Goal: Use online tool/utility: Utilize a website feature to perform a specific function

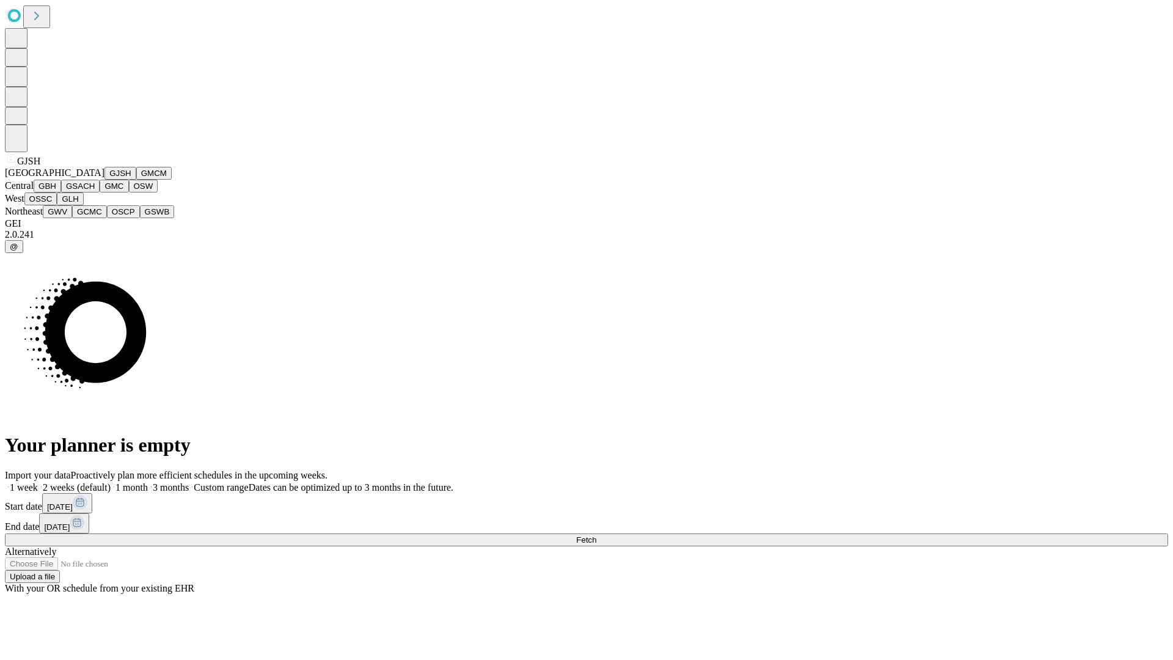
click at [104, 180] on button "GJSH" at bounding box center [120, 173] width 32 height 13
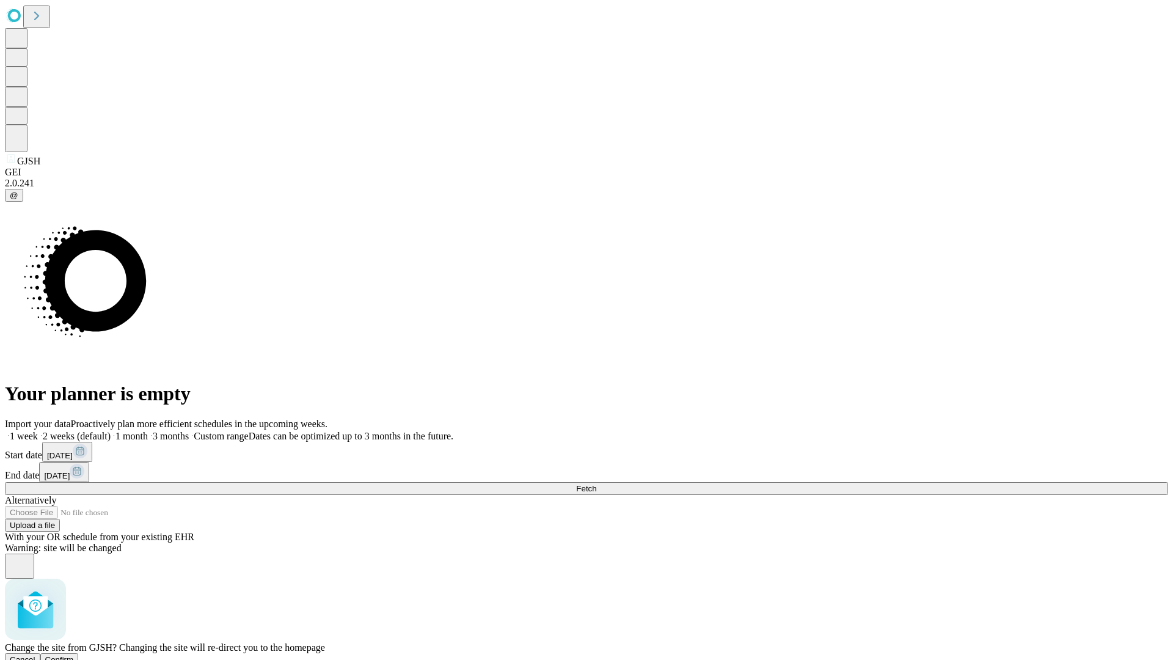
click at [74, 655] on span "Confirm" at bounding box center [59, 659] width 29 height 9
click at [111, 431] on label "2 weeks (default)" at bounding box center [74, 436] width 73 height 10
click at [596, 484] on span "Fetch" at bounding box center [586, 488] width 20 height 9
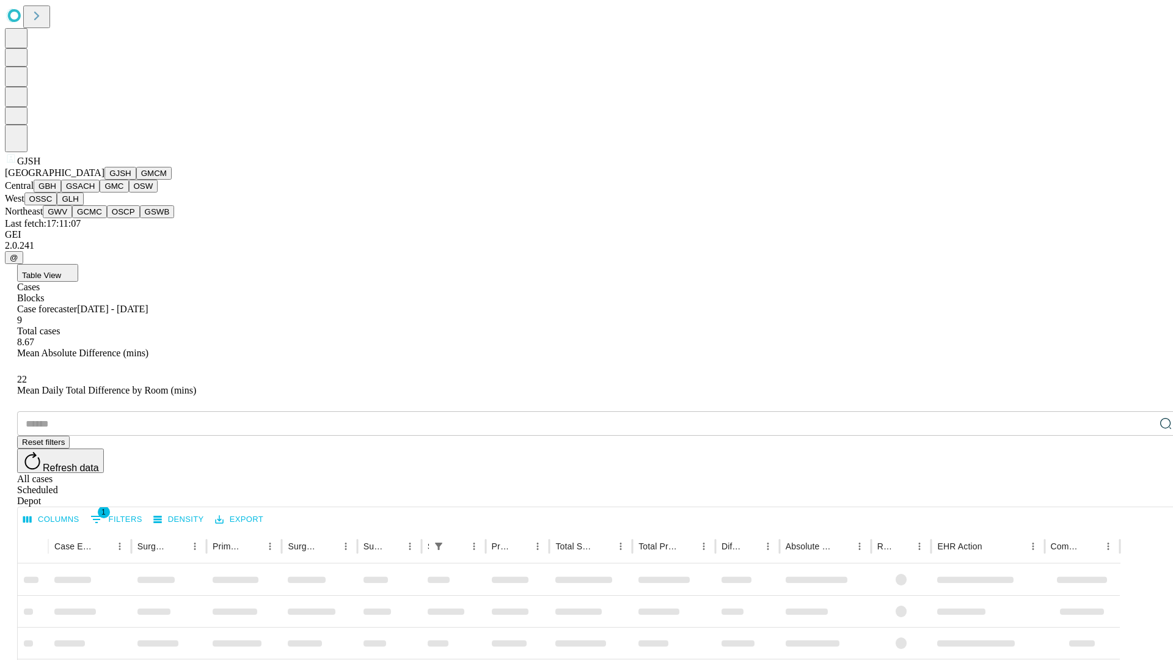
click at [136, 180] on button "GMCM" at bounding box center [153, 173] width 35 height 13
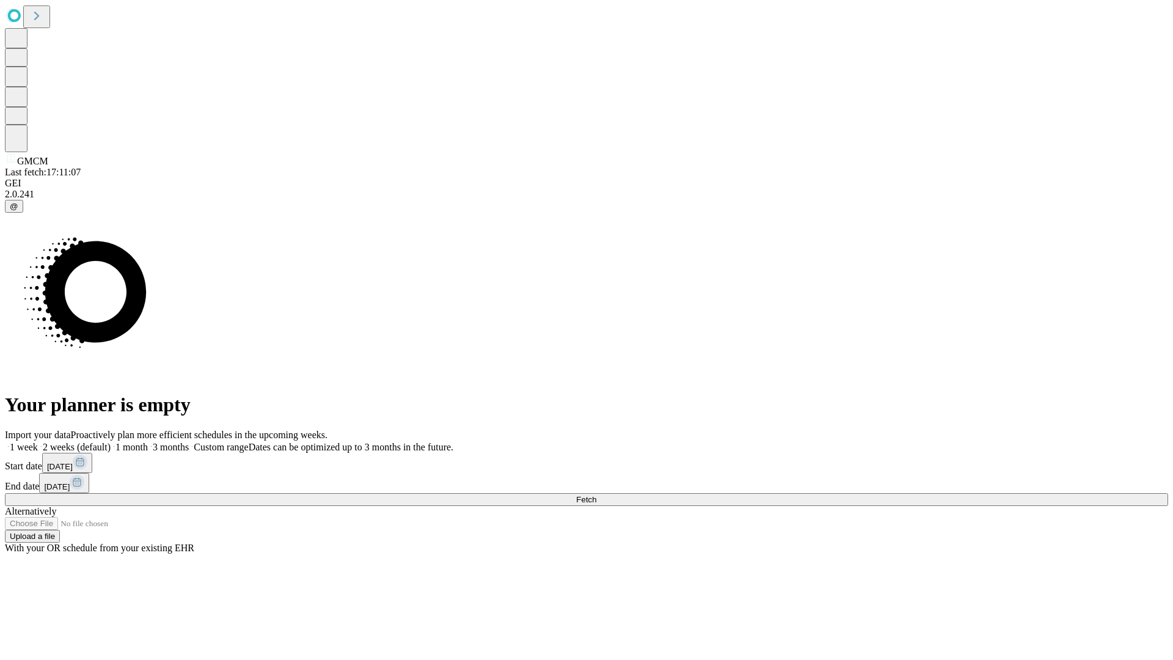
click at [111, 442] on label "2 weeks (default)" at bounding box center [74, 447] width 73 height 10
click at [596, 495] on span "Fetch" at bounding box center [586, 499] width 20 height 9
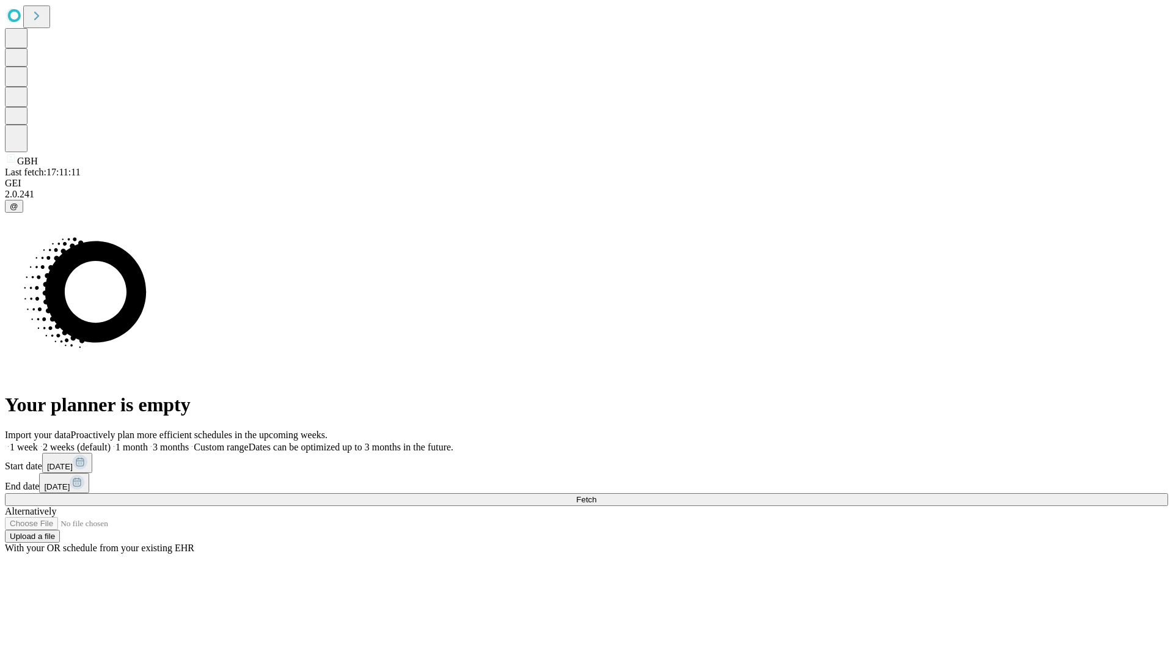
click at [111, 442] on label "2 weeks (default)" at bounding box center [74, 447] width 73 height 10
click at [596, 495] on span "Fetch" at bounding box center [586, 499] width 20 height 9
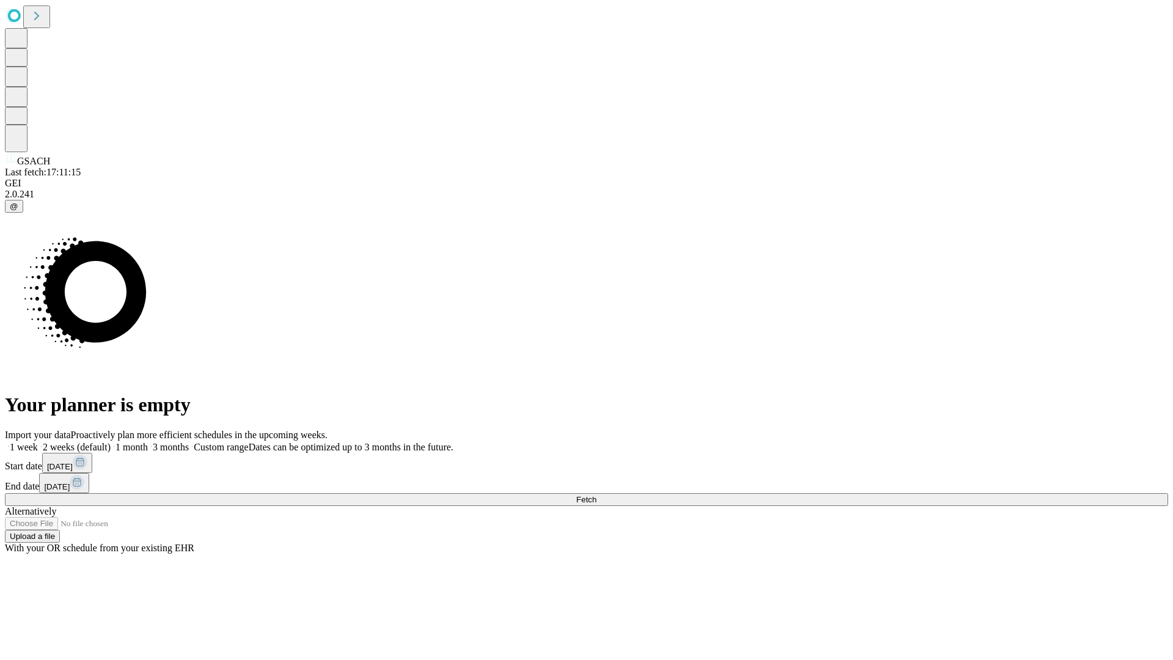
click at [111, 442] on label "2 weeks (default)" at bounding box center [74, 447] width 73 height 10
click at [596, 495] on span "Fetch" at bounding box center [586, 499] width 20 height 9
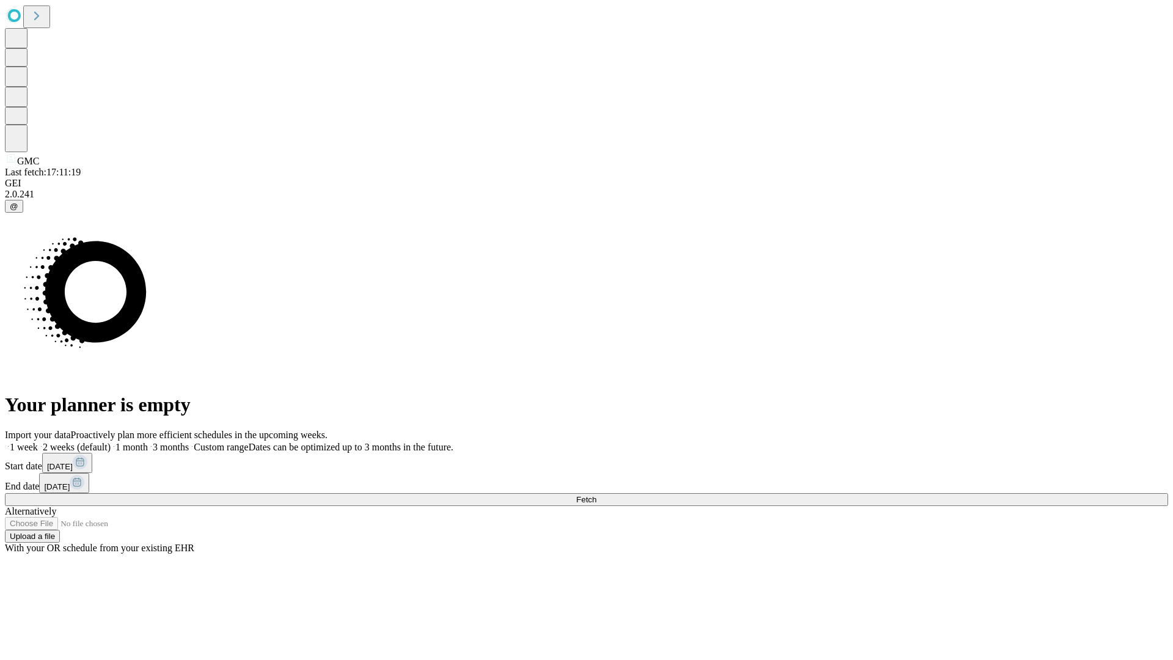
click at [596, 495] on span "Fetch" at bounding box center [586, 499] width 20 height 9
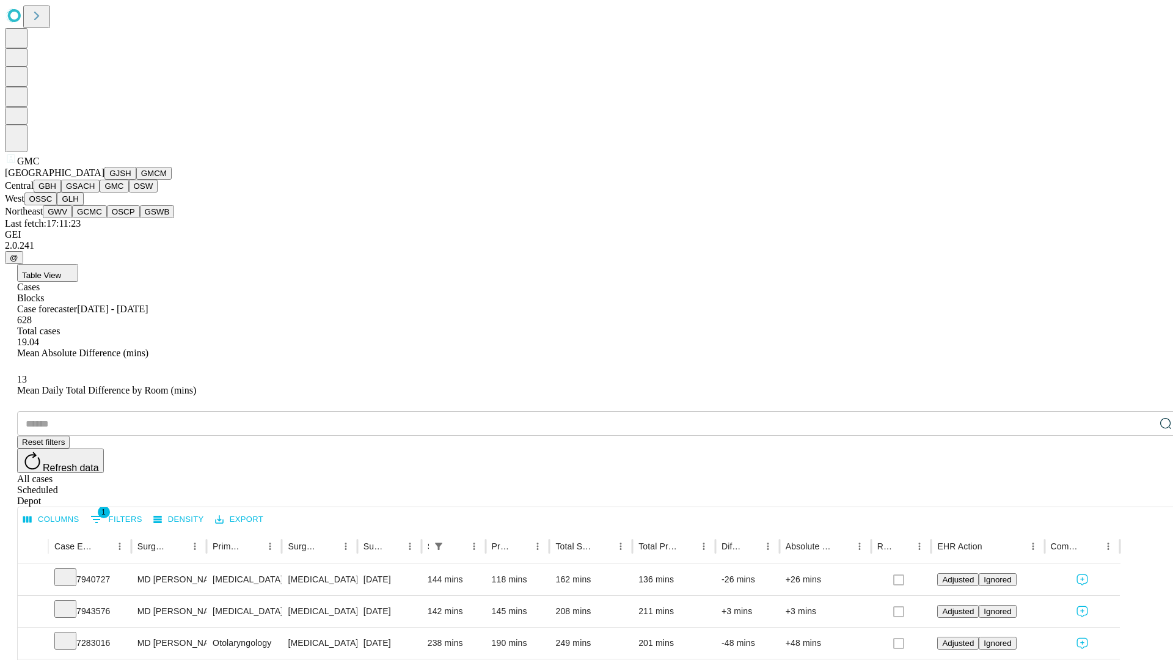
click at [129, 192] on button "OSW" at bounding box center [143, 186] width 29 height 13
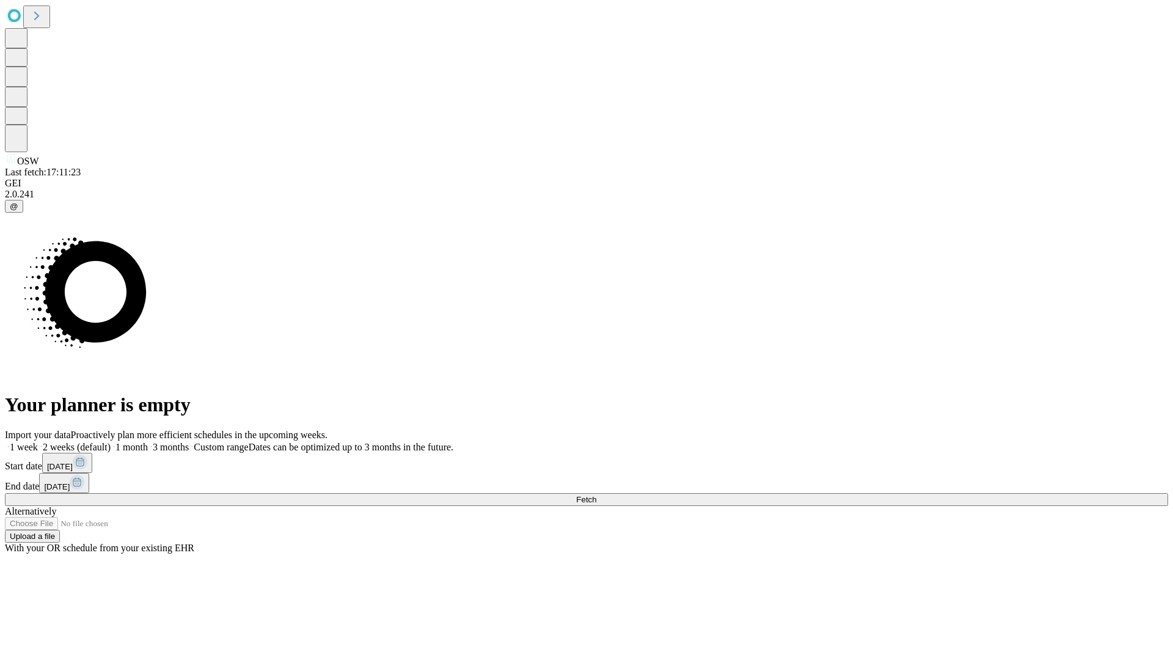
click at [596, 495] on span "Fetch" at bounding box center [586, 499] width 20 height 9
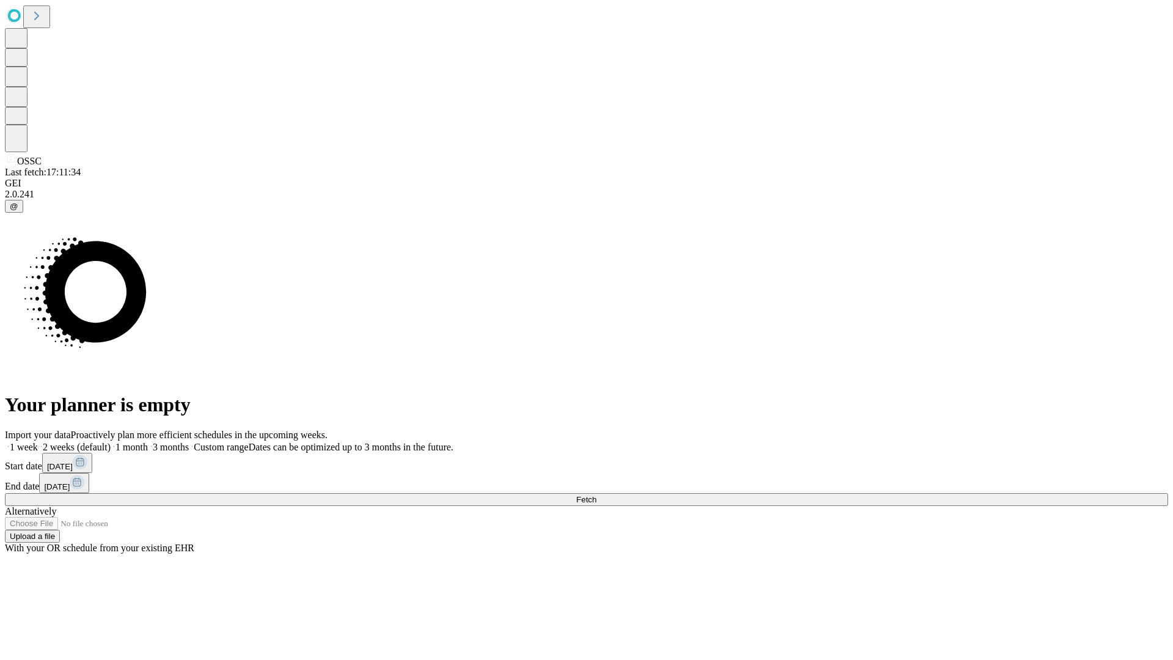
click at [111, 442] on label "2 weeks (default)" at bounding box center [74, 447] width 73 height 10
click at [596, 495] on span "Fetch" at bounding box center [586, 499] width 20 height 9
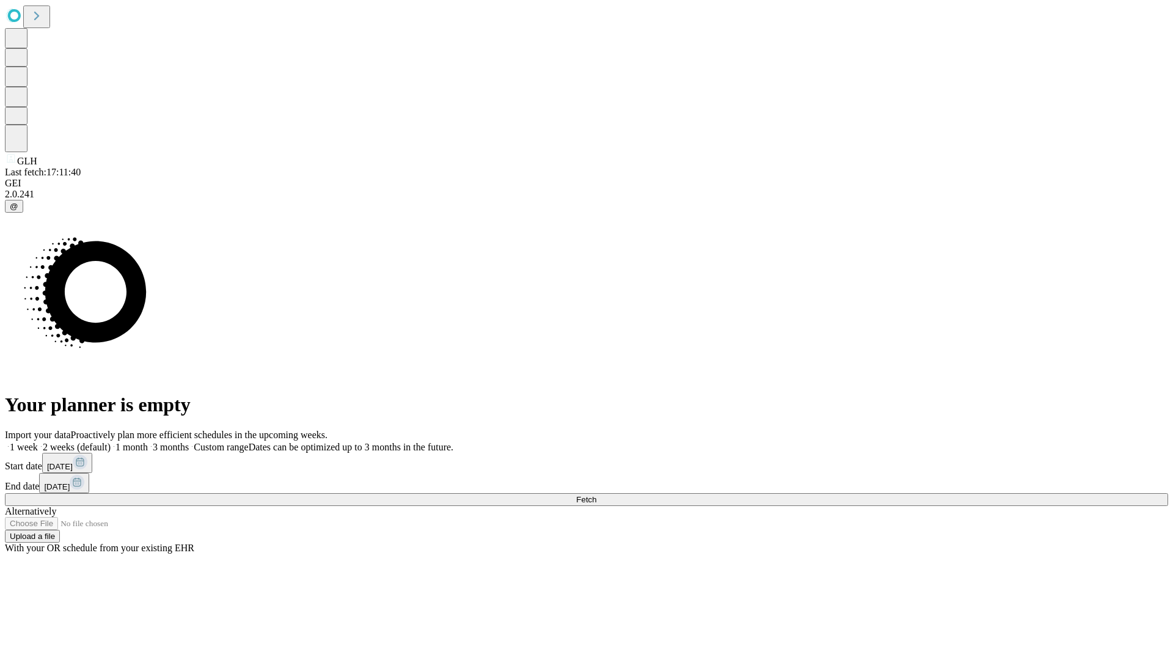
click at [111, 442] on label "2 weeks (default)" at bounding box center [74, 447] width 73 height 10
click at [596, 495] on span "Fetch" at bounding box center [586, 499] width 20 height 9
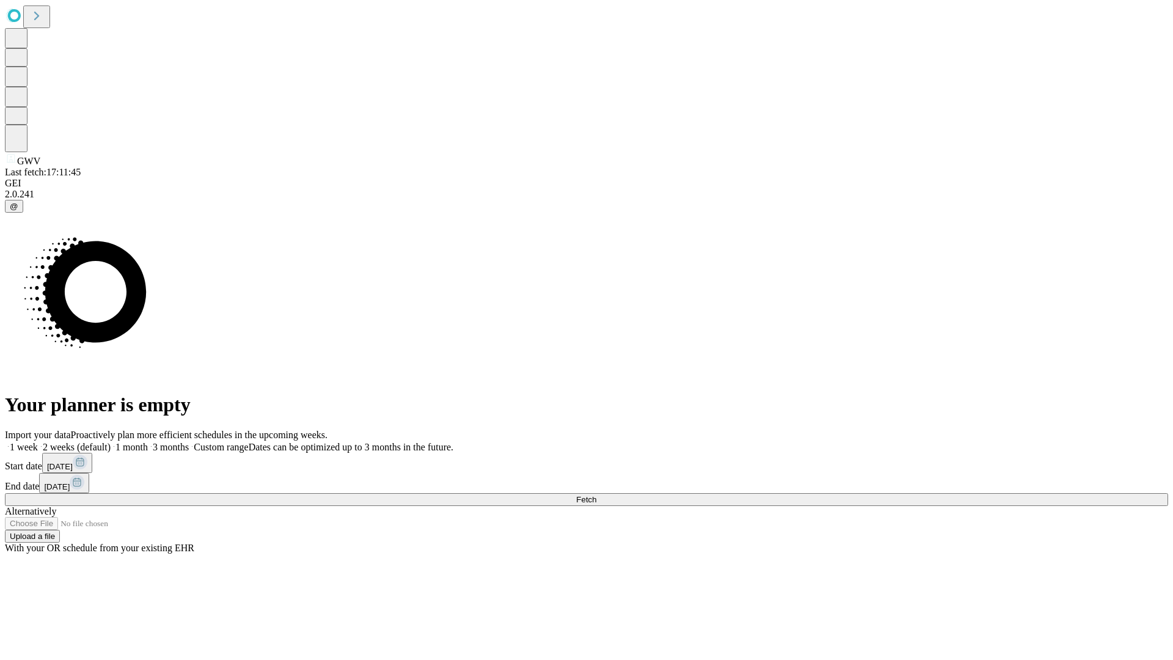
click at [111, 442] on label "2 weeks (default)" at bounding box center [74, 447] width 73 height 10
click at [596, 495] on span "Fetch" at bounding box center [586, 499] width 20 height 9
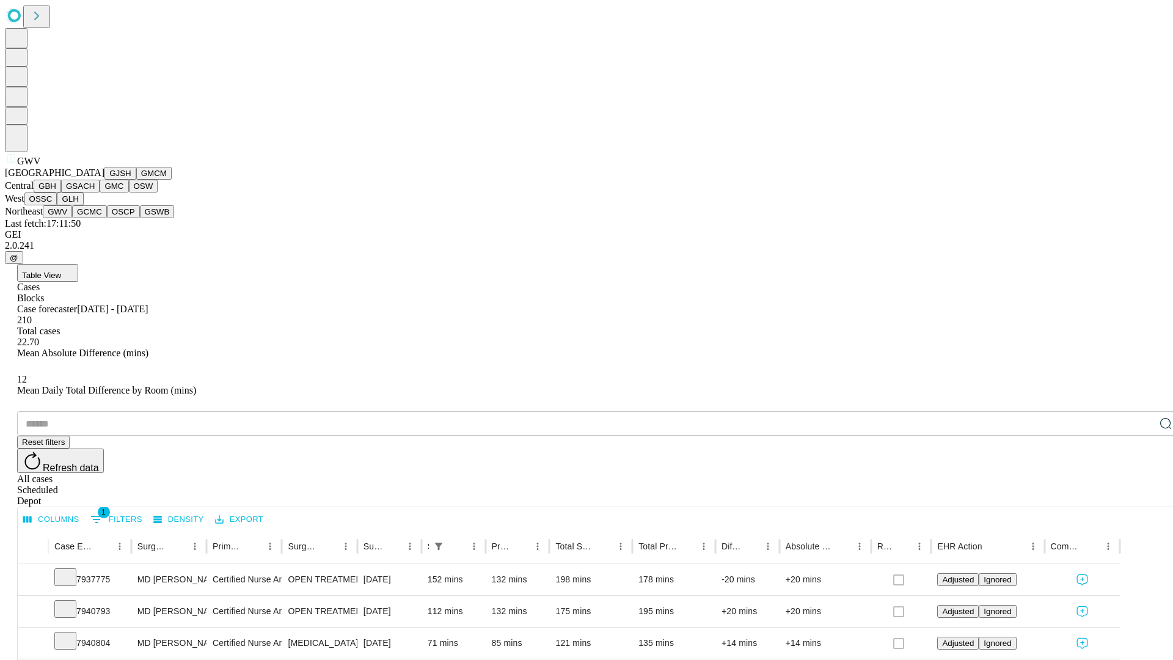
click at [95, 218] on button "GCMC" at bounding box center [89, 211] width 35 height 13
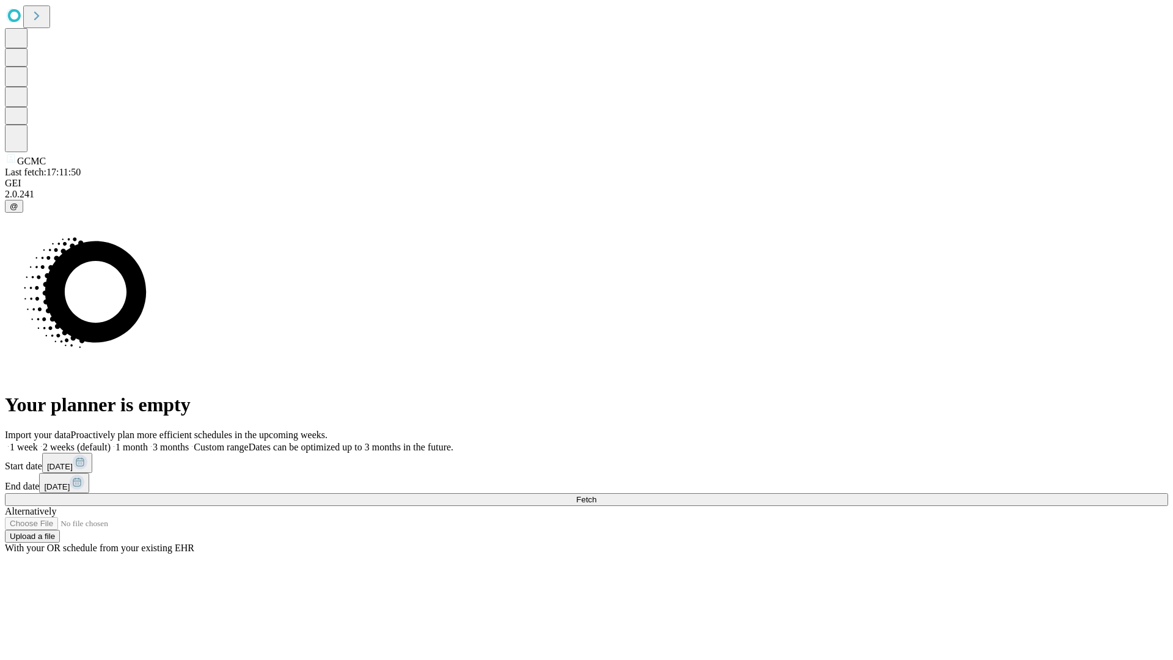
click at [111, 442] on label "2 weeks (default)" at bounding box center [74, 447] width 73 height 10
click at [596, 495] on span "Fetch" at bounding box center [586, 499] width 20 height 9
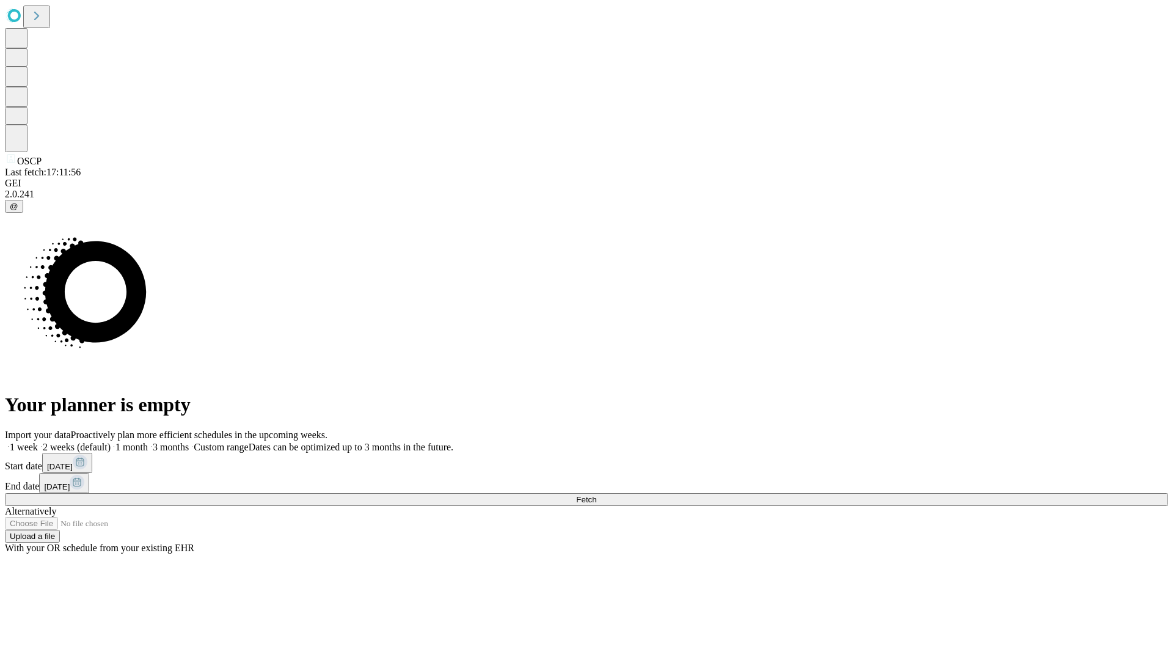
click at [111, 442] on label "2 weeks (default)" at bounding box center [74, 447] width 73 height 10
click at [596, 495] on span "Fetch" at bounding box center [586, 499] width 20 height 9
